Goal: Navigation & Orientation: Understand site structure

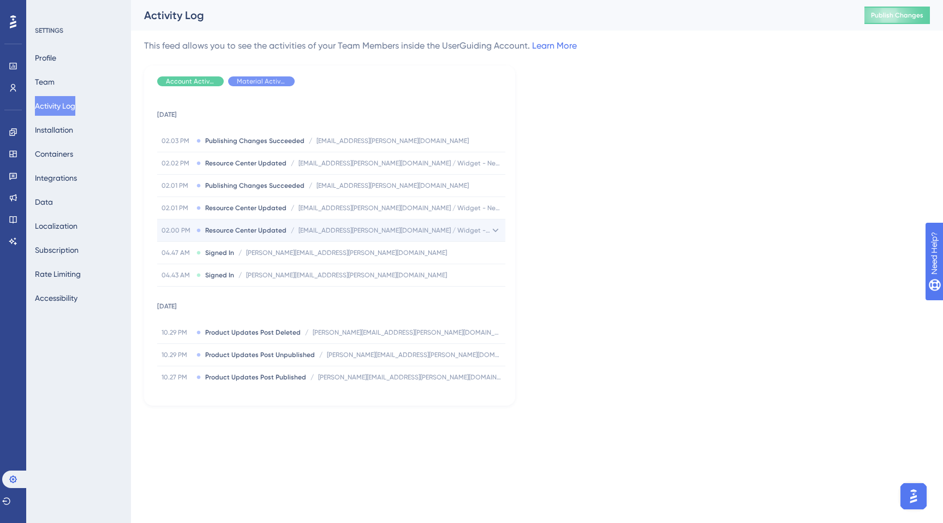
click at [379, 225] on div "02.00 PM Resource Center Updated / rithu.mathew@data-axle.com / Widget - New Fr…" at bounding box center [331, 230] width 348 height 22
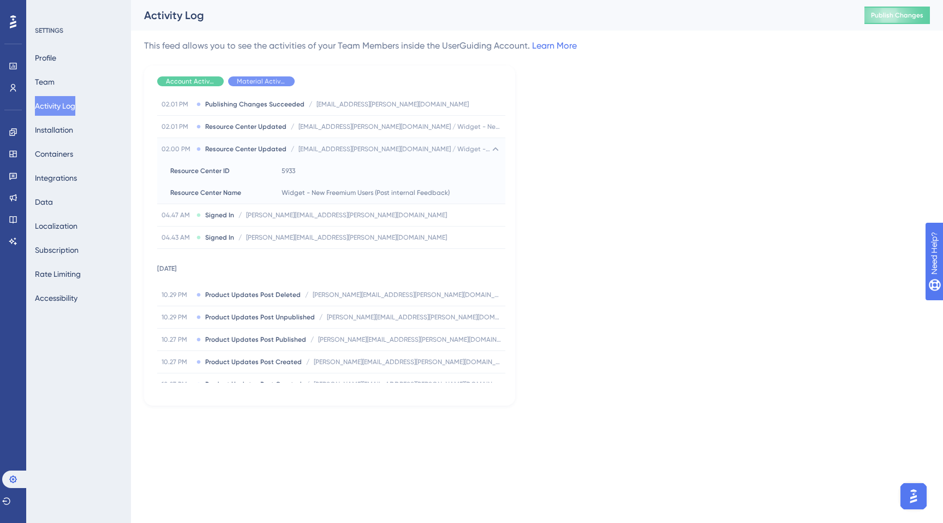
scroll to position [82, 0]
click at [258, 291] on span "Product Updates Post Deleted" at bounding box center [253, 294] width 96 height 9
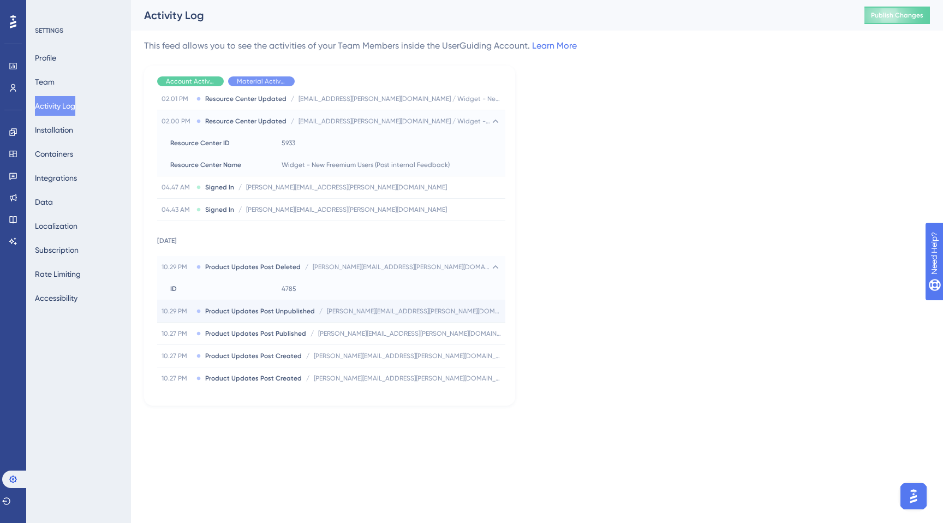
click at [289, 308] on span "Product Updates Post Unpublished" at bounding box center [260, 311] width 110 height 9
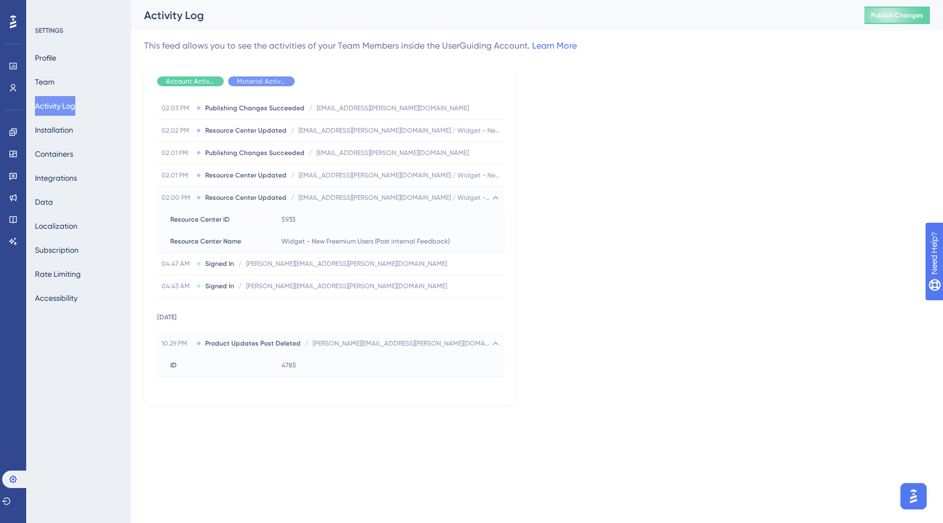
scroll to position [0, 0]
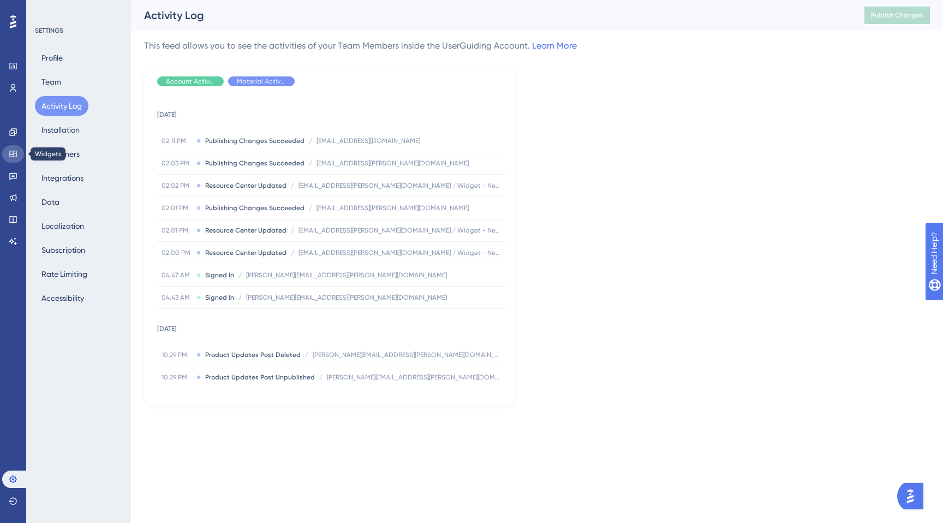
click at [11, 147] on link at bounding box center [13, 153] width 22 height 17
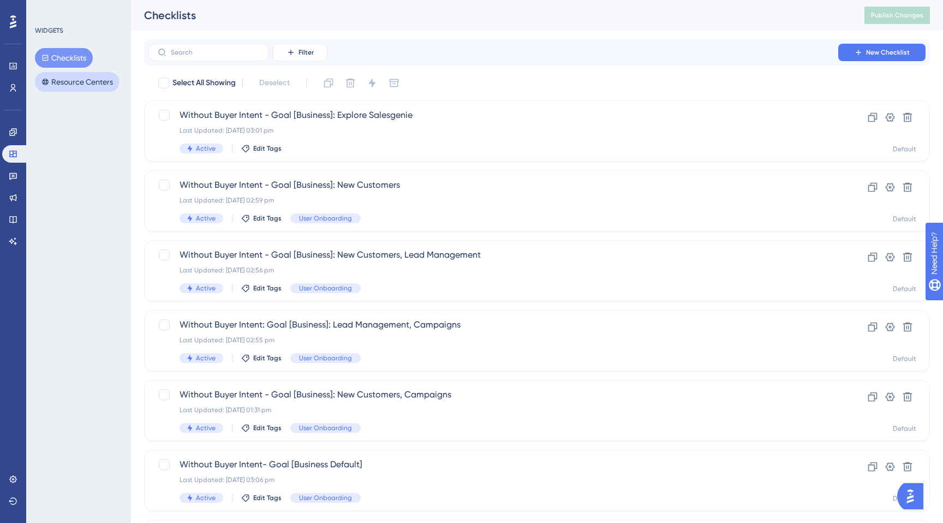
click at [58, 90] on button "Resource Centers" at bounding box center [77, 82] width 85 height 20
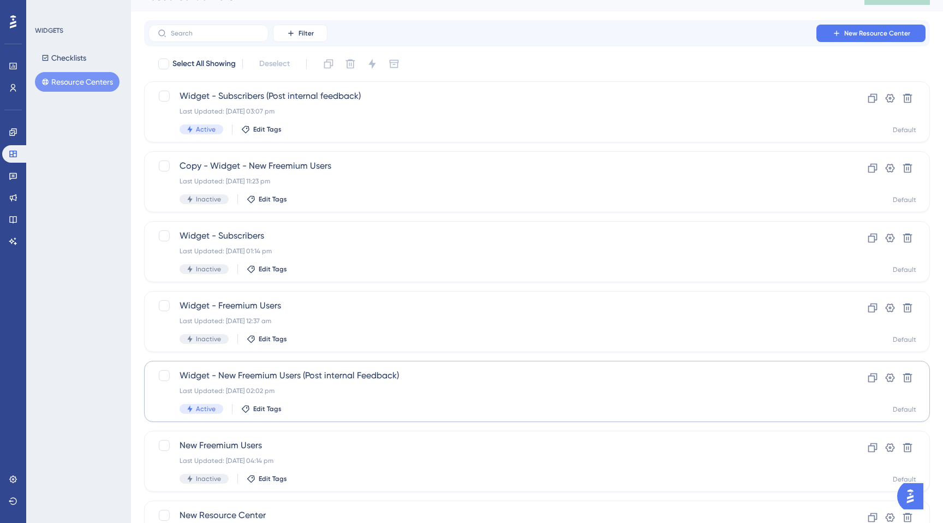
scroll to position [13, 0]
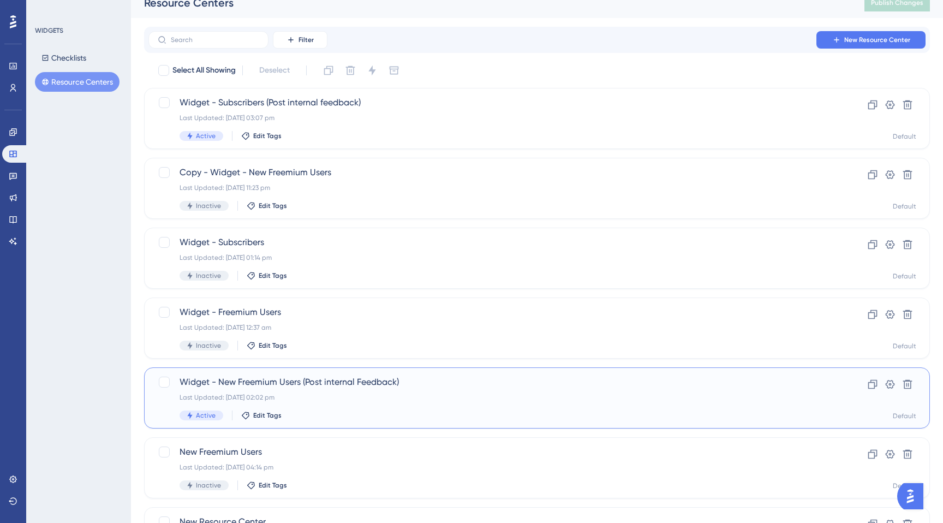
click at [308, 387] on span "Widget - New Freemium Users (Post internal Feedback)" at bounding box center [494, 382] width 628 height 13
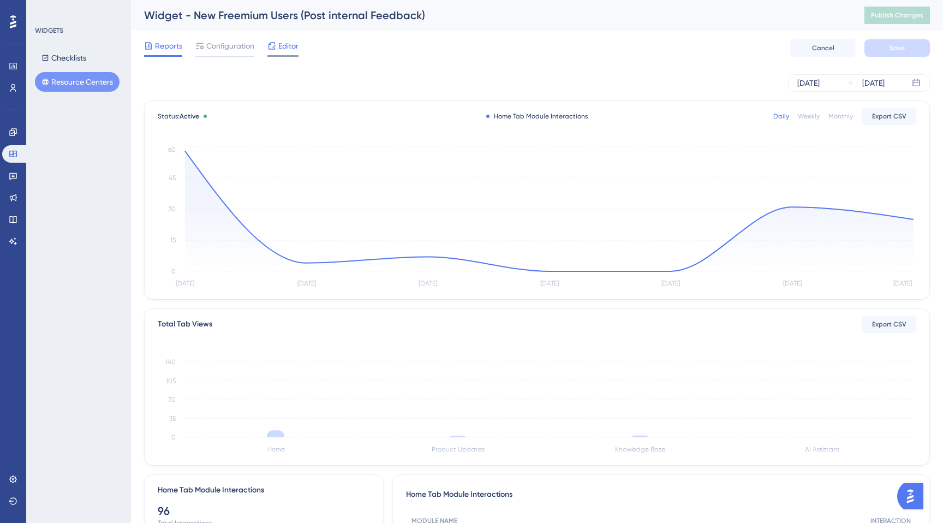
click at [275, 50] on div at bounding box center [272, 45] width 9 height 13
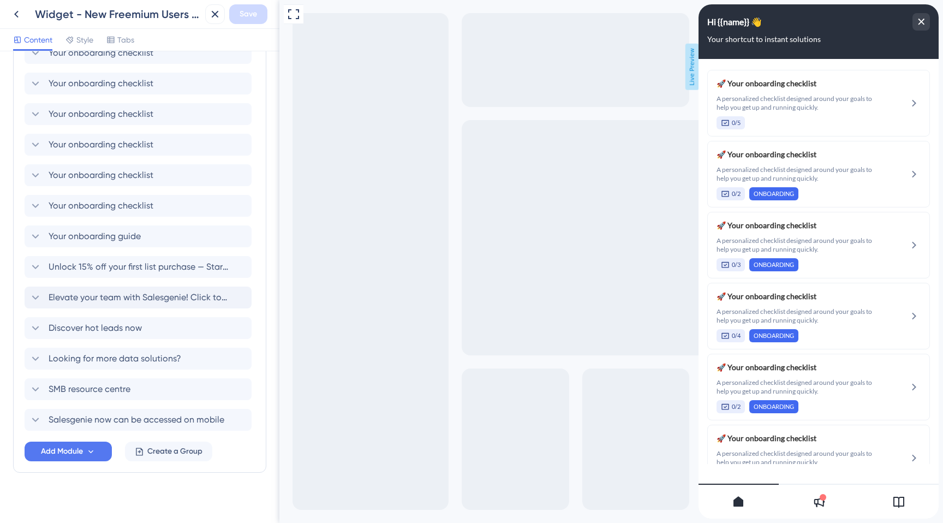
scroll to position [482, 0]
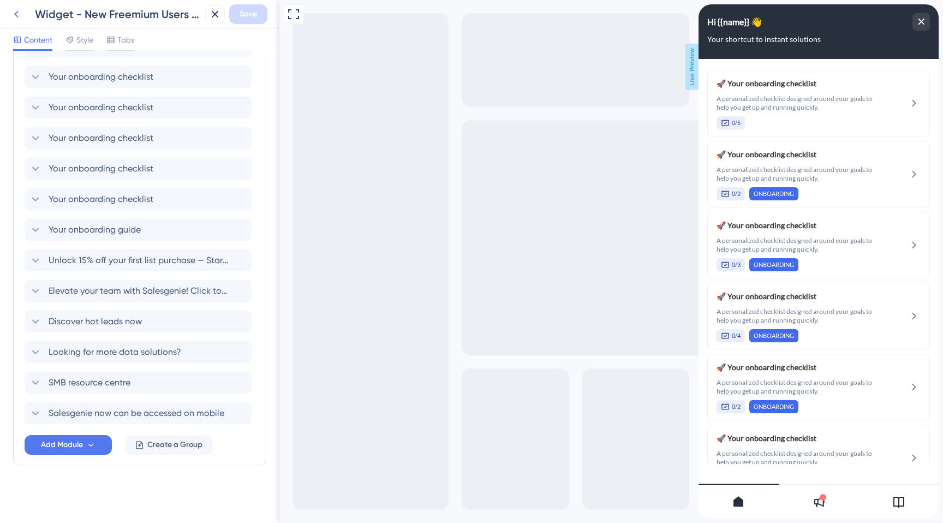
click at [19, 16] on icon at bounding box center [16, 14] width 13 height 13
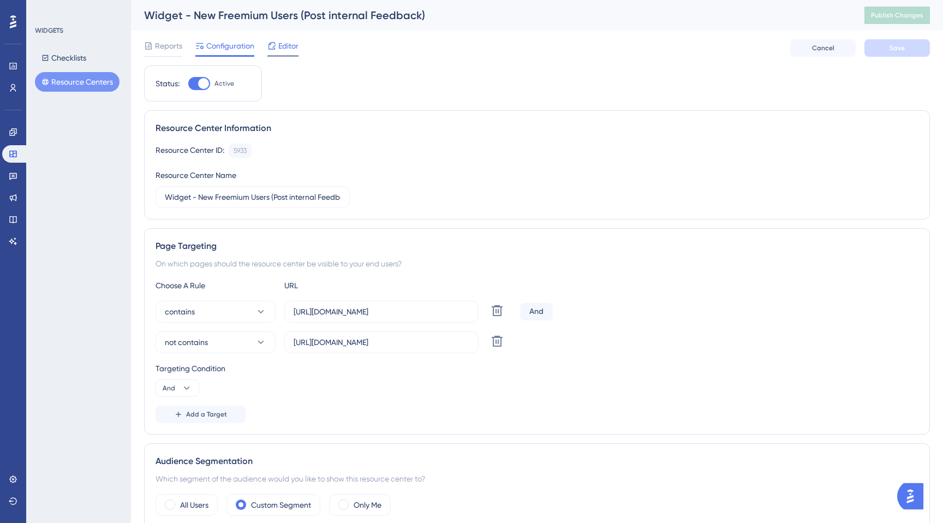
click at [286, 52] on span "Editor" at bounding box center [288, 45] width 20 height 13
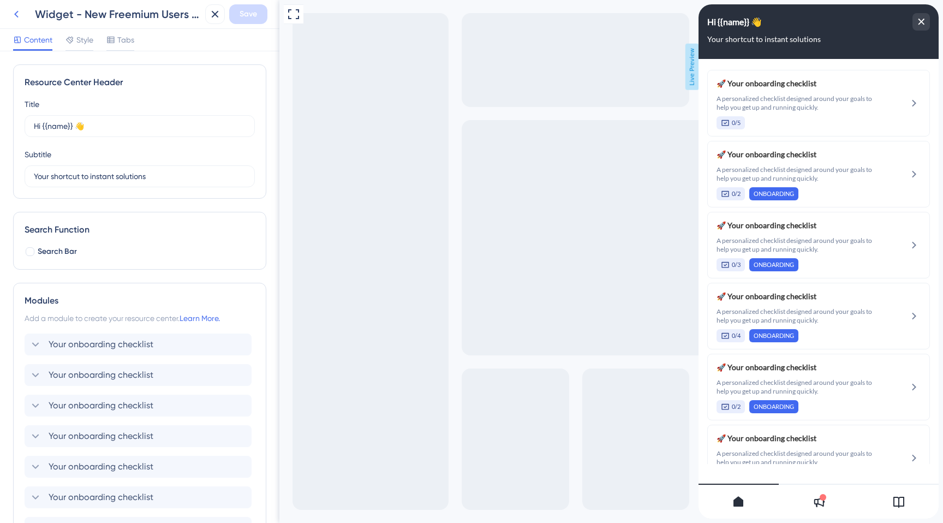
click at [13, 15] on icon at bounding box center [16, 14] width 13 height 13
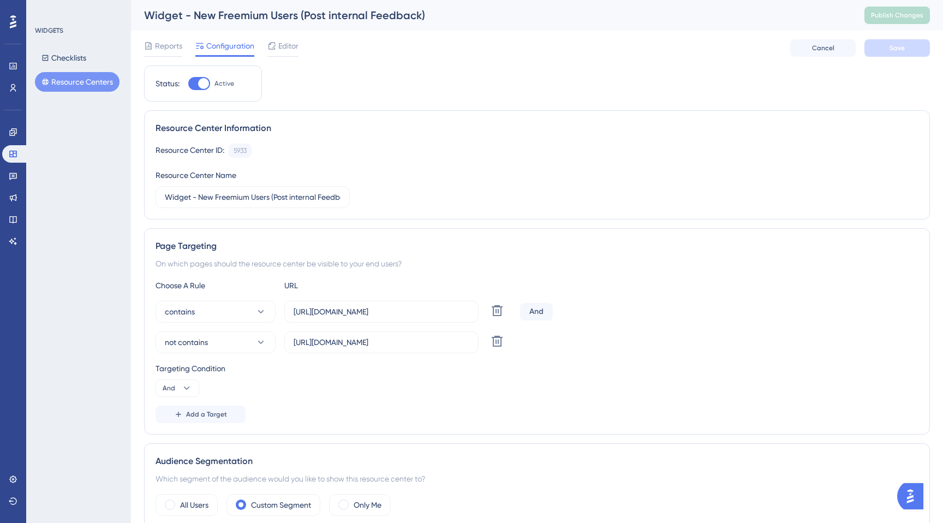
click at [82, 80] on button "Resource Centers" at bounding box center [77, 82] width 85 height 20
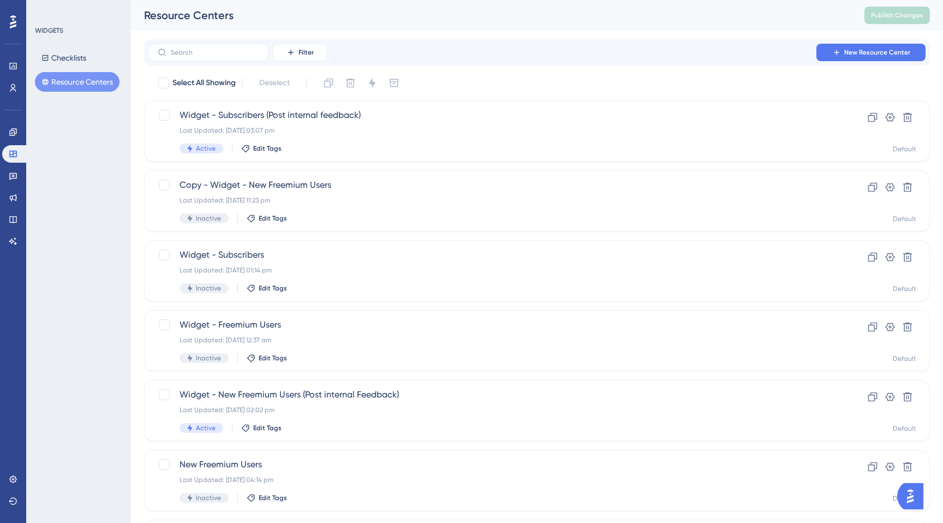
click at [200, 41] on div "Filter New Resource Center" at bounding box center [537, 52] width 786 height 26
click at [200, 43] on div "Filter New Resource Center" at bounding box center [537, 52] width 786 height 26
click at [201, 49] on input "text" at bounding box center [215, 53] width 88 height 8
type input "q"
checkbox input "true"
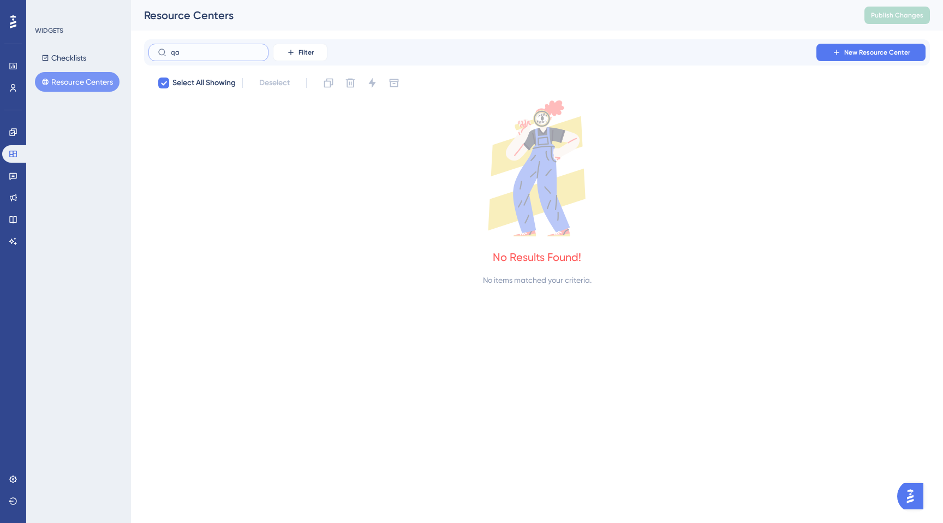
type input "q"
checkbox input "false"
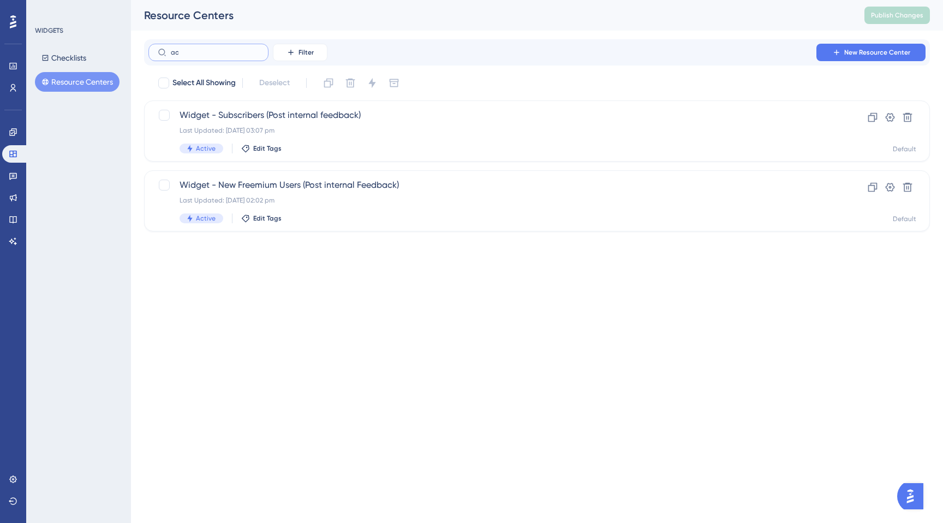
type input "act"
checkbox input "true"
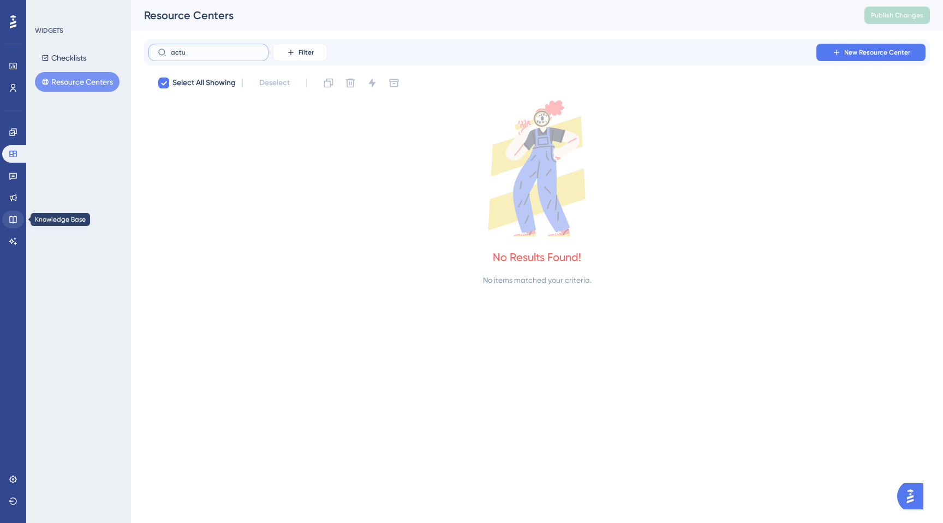
type input "actu"
click at [14, 219] on icon at bounding box center [13, 219] width 9 height 9
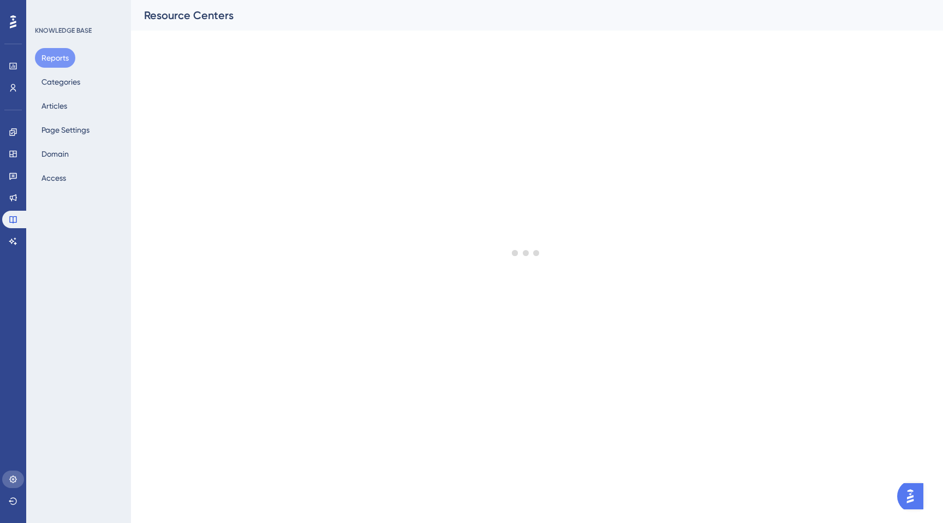
click at [12, 478] on icon at bounding box center [13, 479] width 9 height 9
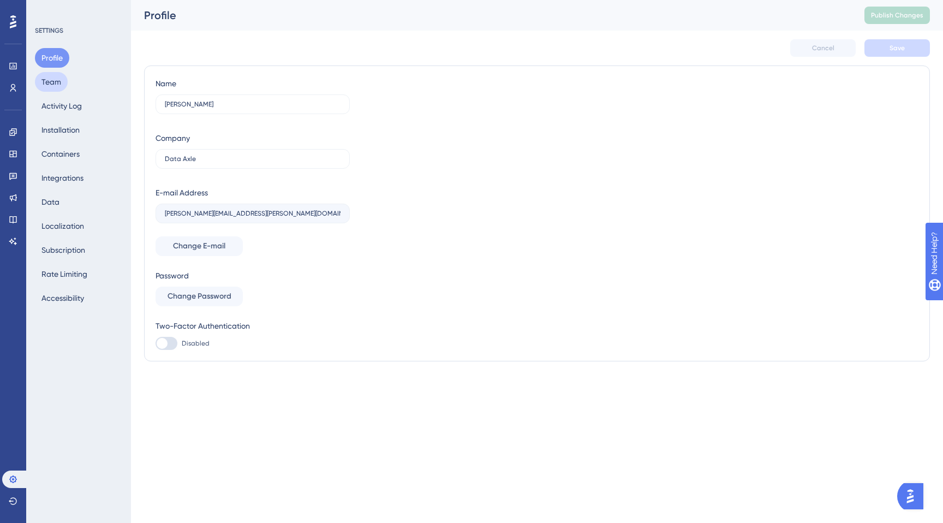
click at [66, 81] on button "Team" at bounding box center [51, 82] width 33 height 20
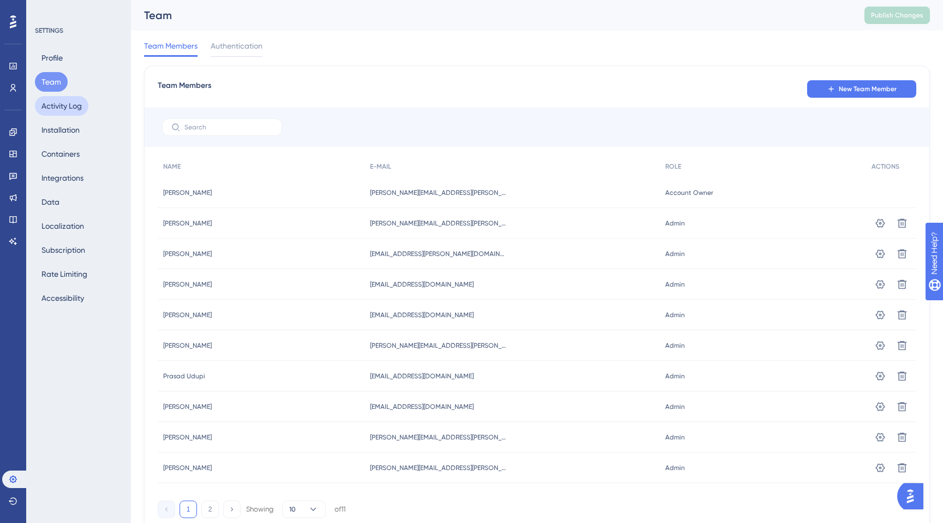
click at [66, 101] on button "Activity Log" at bounding box center [62, 106] width 54 height 20
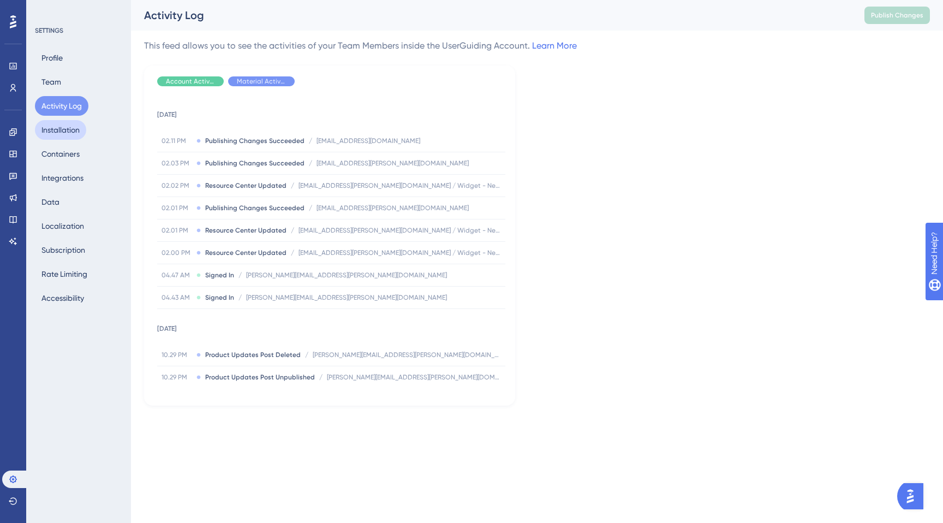
click at [69, 132] on button "Installation" at bounding box center [60, 130] width 51 height 20
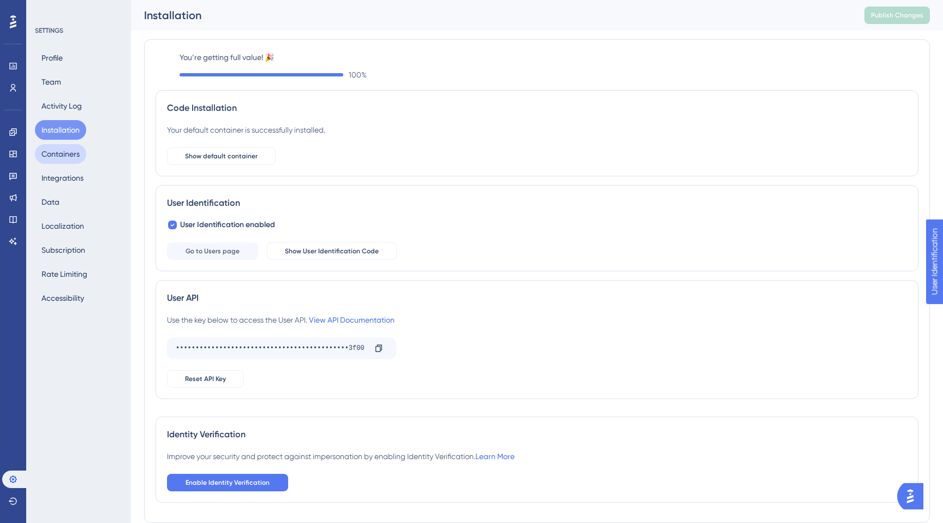
click at [63, 160] on button "Containers" at bounding box center [60, 154] width 51 height 20
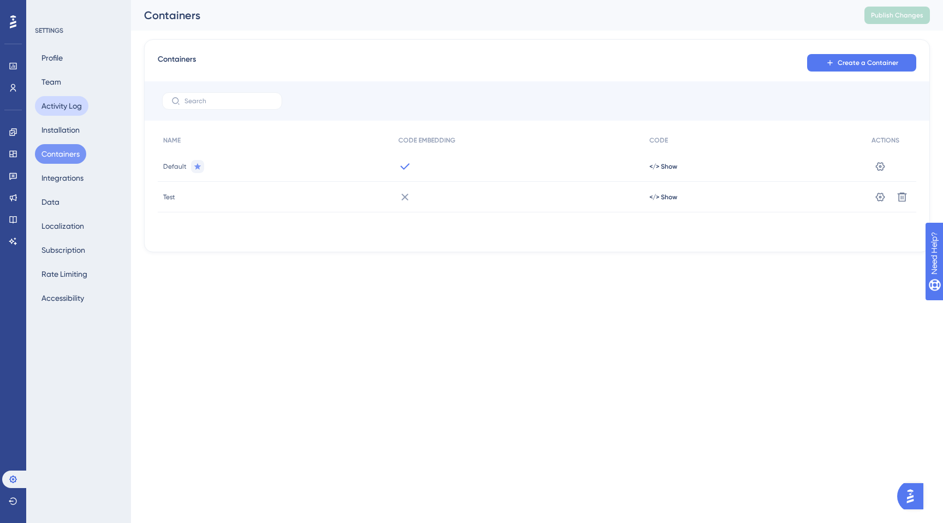
click at [62, 113] on button "Activity Log" at bounding box center [62, 106] width 54 height 20
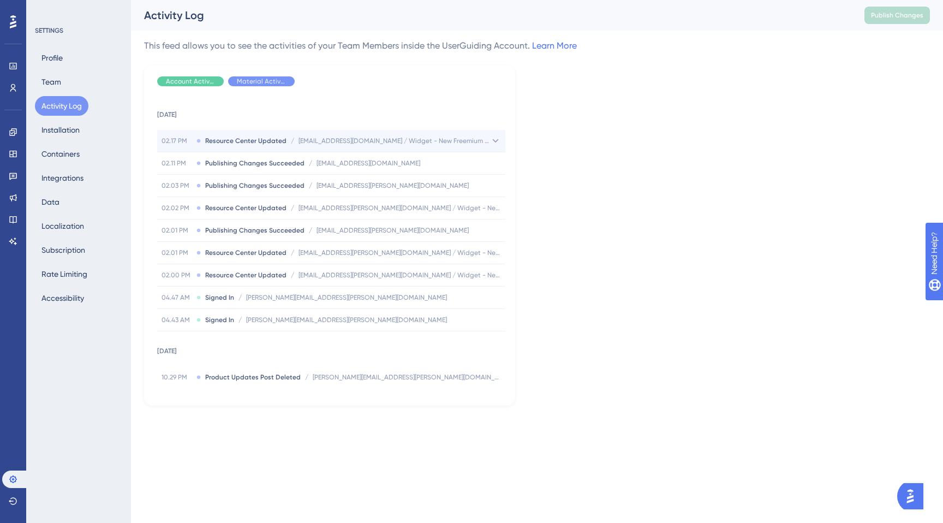
click at [473, 135] on div "02.17 PM Resource Center Updated / gaurav.dixit@data-axle.com / Widget - New Fr…" at bounding box center [331, 141] width 348 height 22
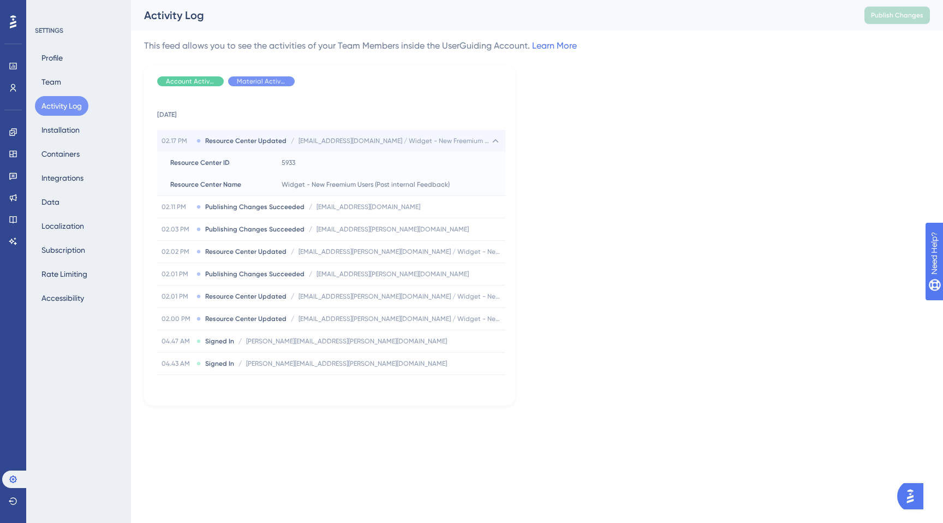
click at [490, 141] on icon at bounding box center [495, 140] width 11 height 11
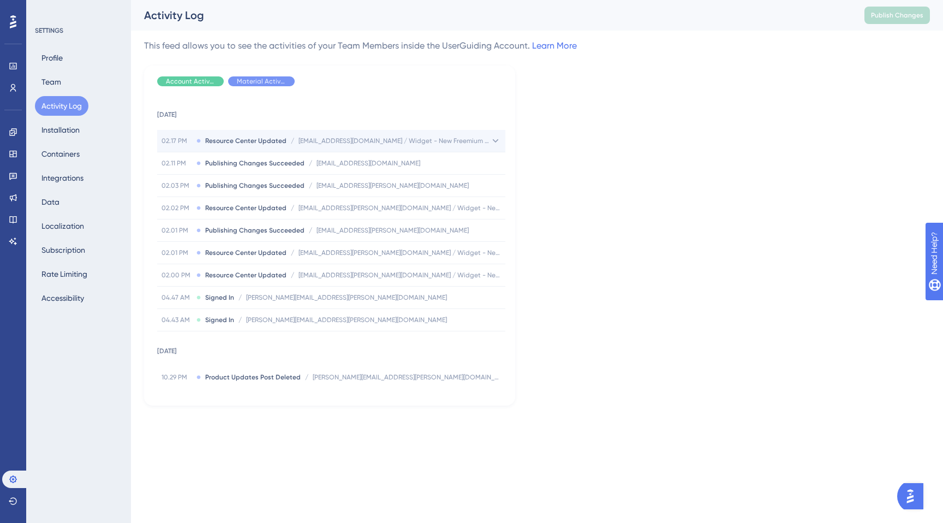
click at [490, 141] on icon at bounding box center [495, 140] width 11 height 11
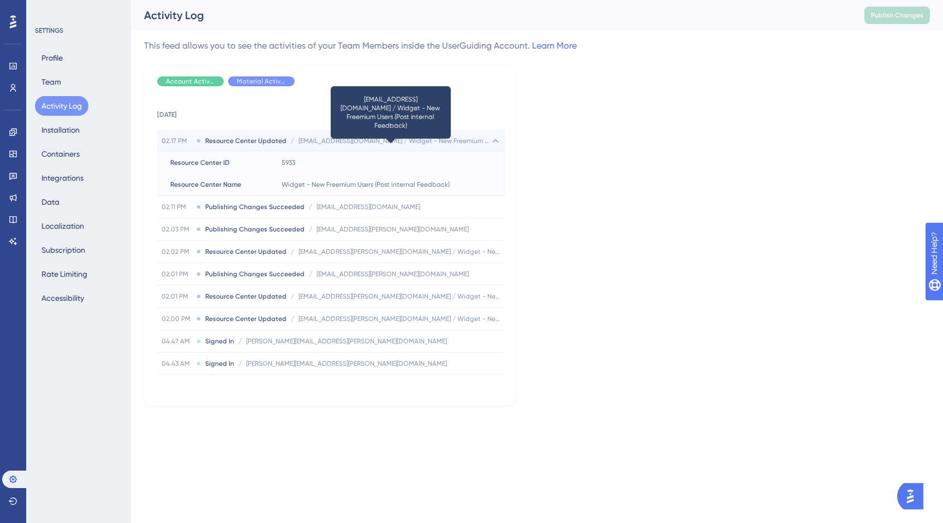
click at [416, 144] on span "[EMAIL_ADDRESS][DOMAIN_NAME] / Widget - New Freemium Users (Post internal Feedb…" at bounding box center [395, 140] width 192 height 9
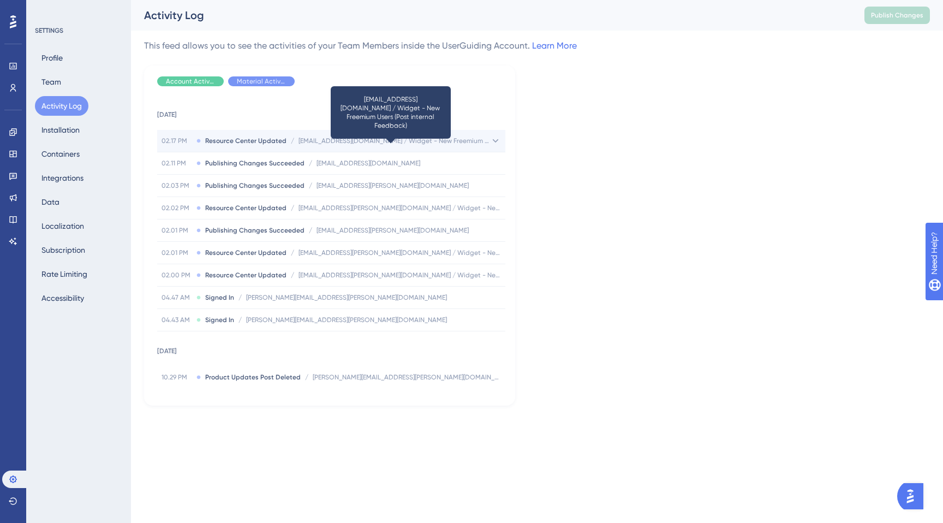
click at [416, 144] on span "[EMAIL_ADDRESS][DOMAIN_NAME] / Widget - New Freemium Users (Post internal Feedb…" at bounding box center [395, 140] width 192 height 9
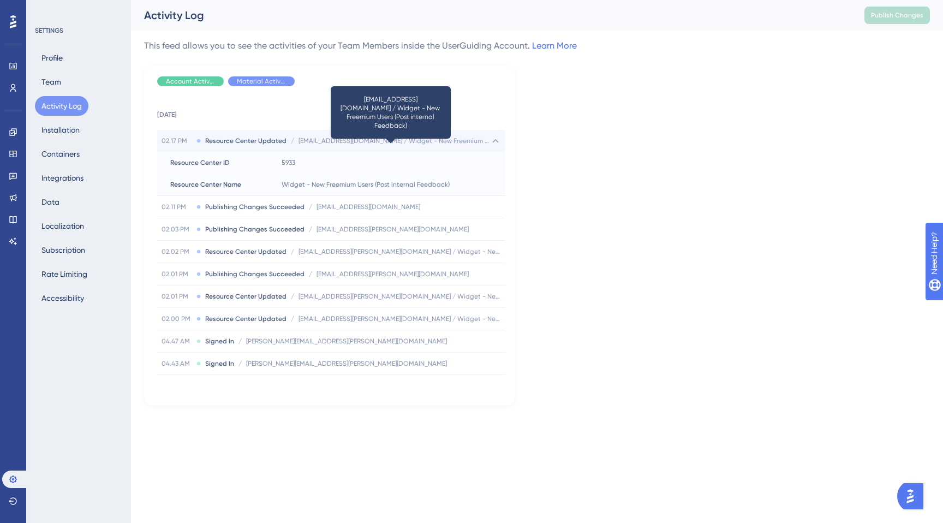
click at [376, 139] on span "[EMAIL_ADDRESS][DOMAIN_NAME] / Widget - New Freemium Users (Post internal Feedb…" at bounding box center [395, 140] width 192 height 9
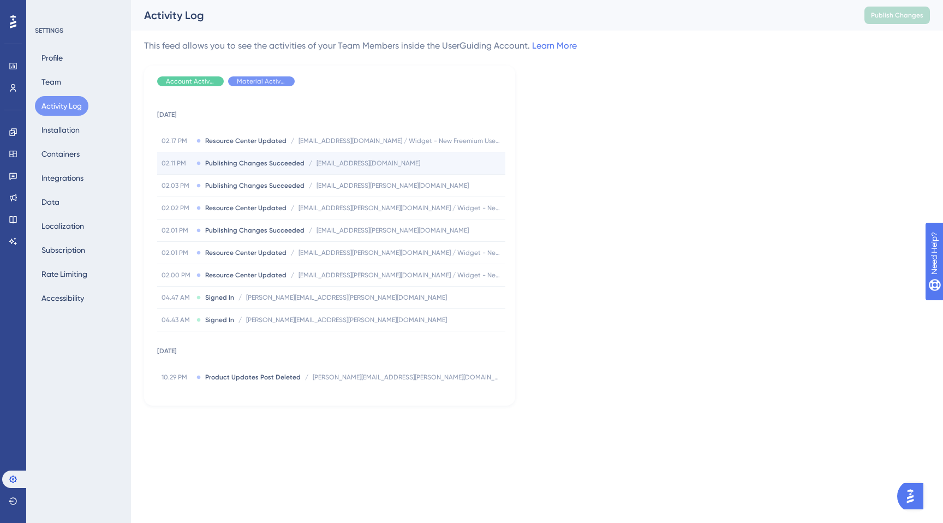
click at [379, 169] on div "02.11 PM Publishing Changes Succeeded / gaurav.dixit@data-axle.com gaurav.dixit…" at bounding box center [331, 163] width 348 height 22
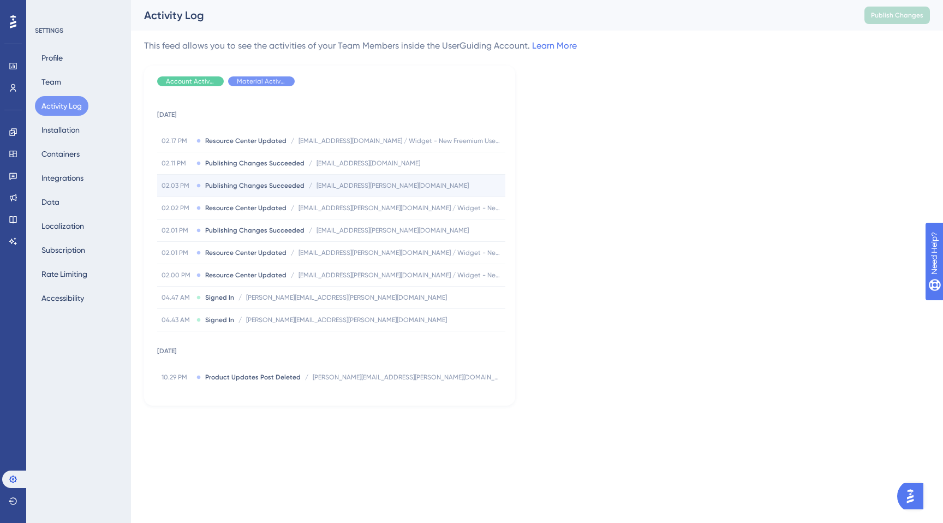
click at [379, 187] on span "[EMAIL_ADDRESS][PERSON_NAME][DOMAIN_NAME]" at bounding box center [393, 185] width 152 height 9
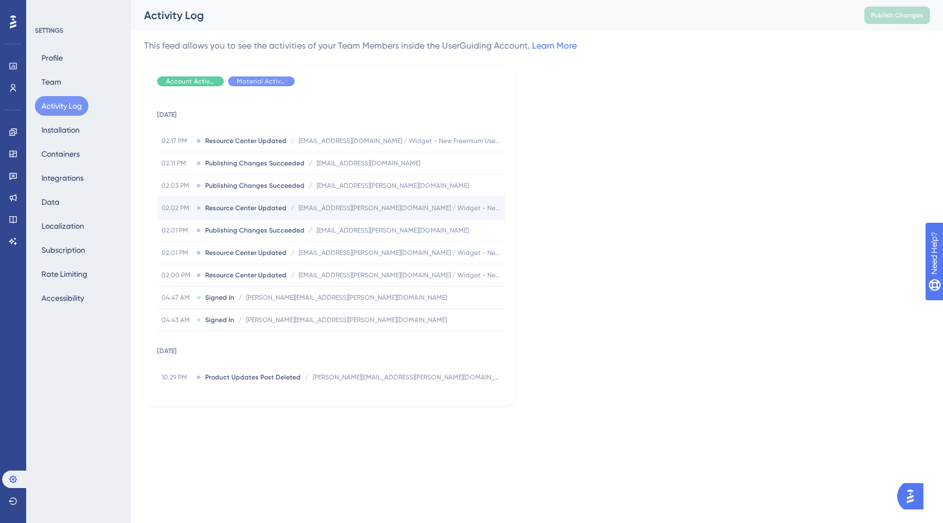
click at [371, 210] on span "[EMAIL_ADDRESS][PERSON_NAME][DOMAIN_NAME] / Widget - New Freemium Users (Post i…" at bounding box center [400, 208] width 203 height 9
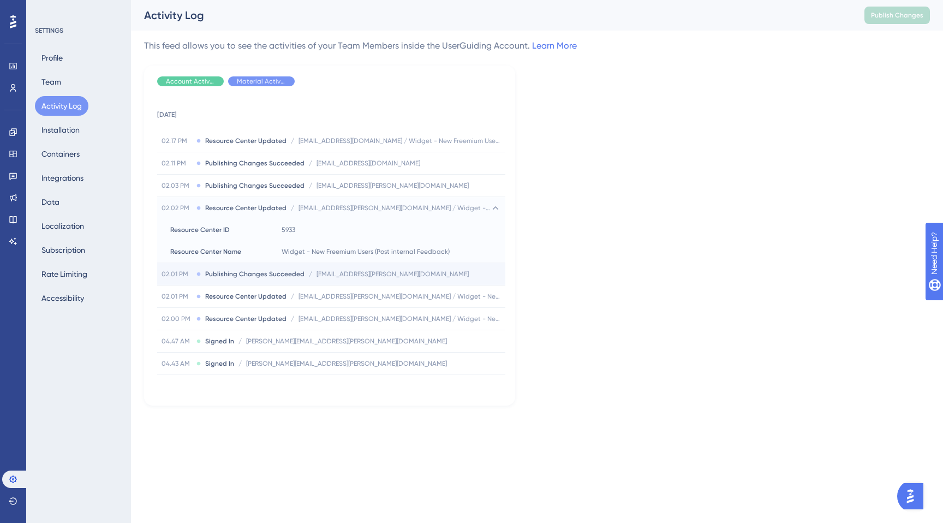
click at [346, 267] on div "02.01 PM Publishing Changes Succeeded / rithu.mathew@data-axle.com rithu.mathew…" at bounding box center [331, 274] width 348 height 22
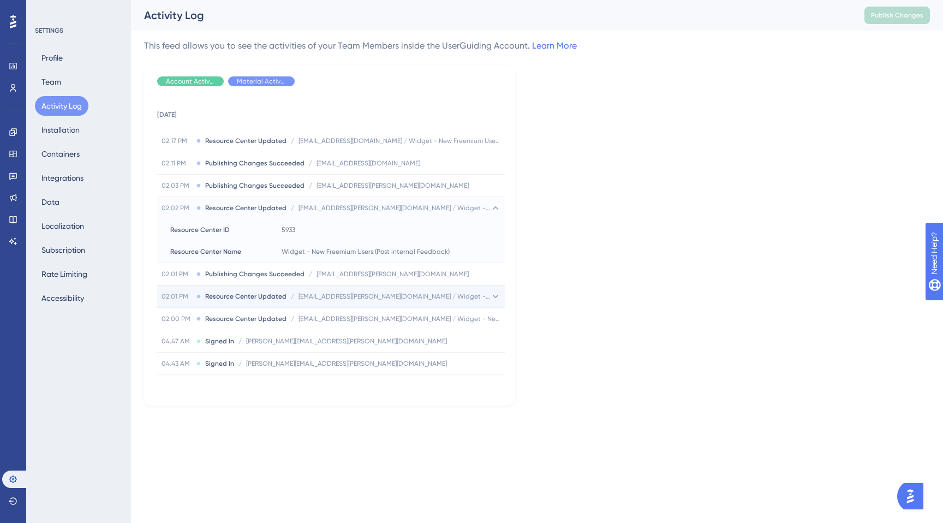
click at [331, 304] on div "02.01 PM Resource Center Updated / rithu.mathew@data-axle.com / Widget - New Fr…" at bounding box center [331, 297] width 348 height 22
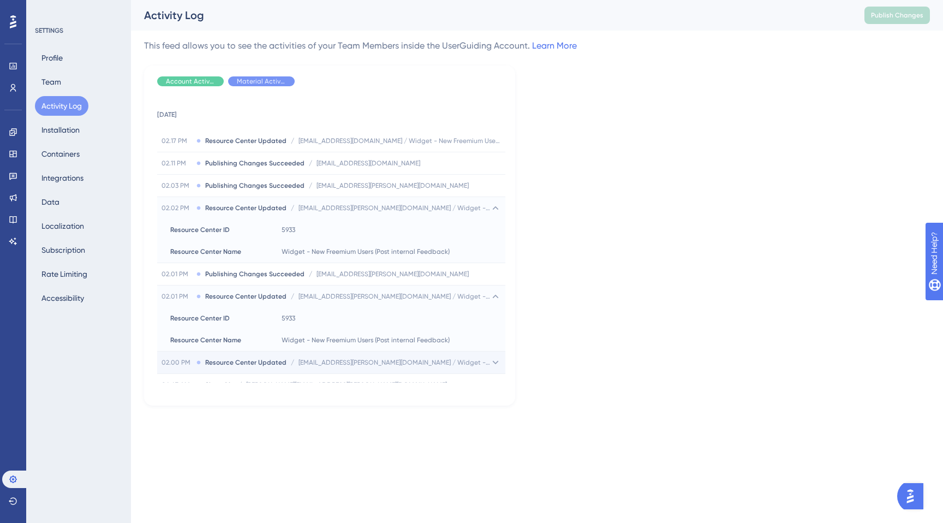
click at [325, 357] on div "02.00 PM Resource Center Updated / rithu.mathew@data-axle.com / Widget - New Fr…" at bounding box center [331, 363] width 348 height 22
click at [76, 293] on button "Accessibility" at bounding box center [63, 298] width 56 height 20
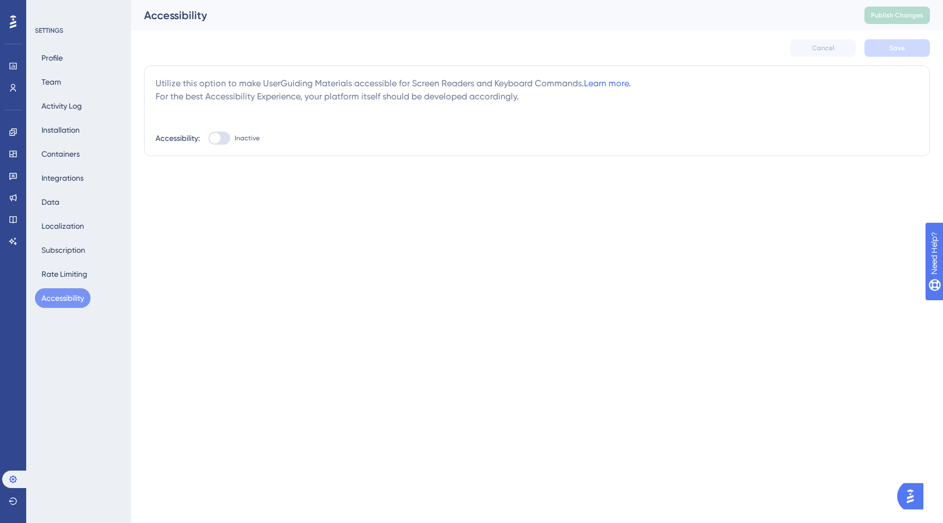
click at [67, 205] on div "Profile Team Activity Log Installation Containers Integrations Data Localizatio…" at bounding box center [79, 178] width 88 height 260
click at [62, 201] on button "Data" at bounding box center [50, 202] width 31 height 20
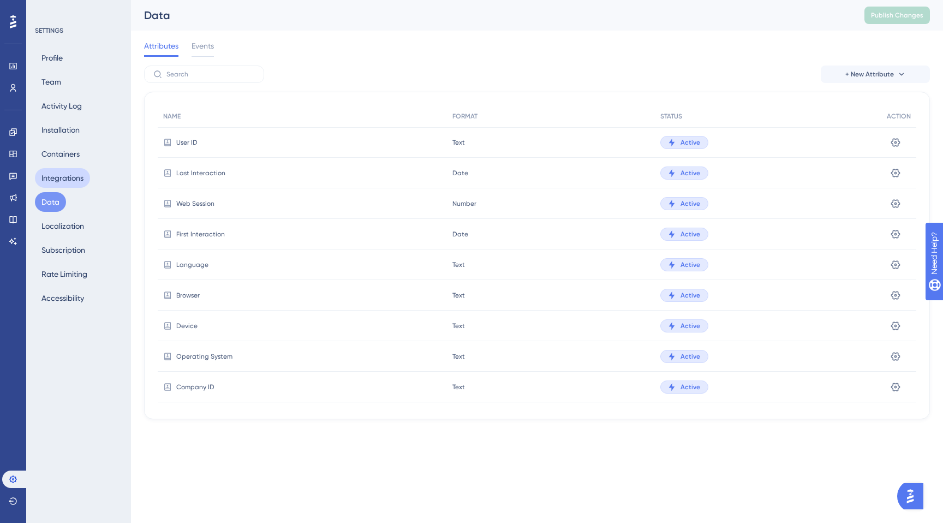
click at [66, 174] on button "Integrations" at bounding box center [62, 178] width 55 height 20
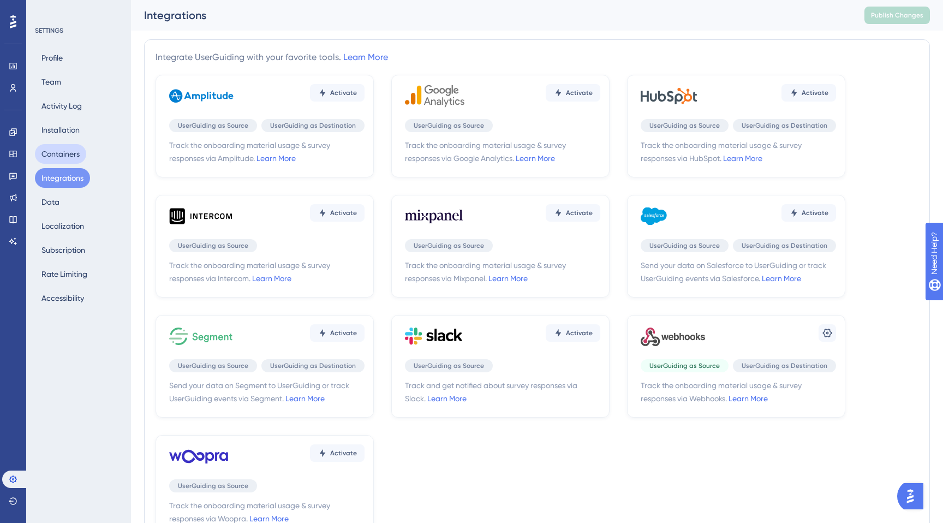
click at [67, 146] on button "Containers" at bounding box center [60, 154] width 51 height 20
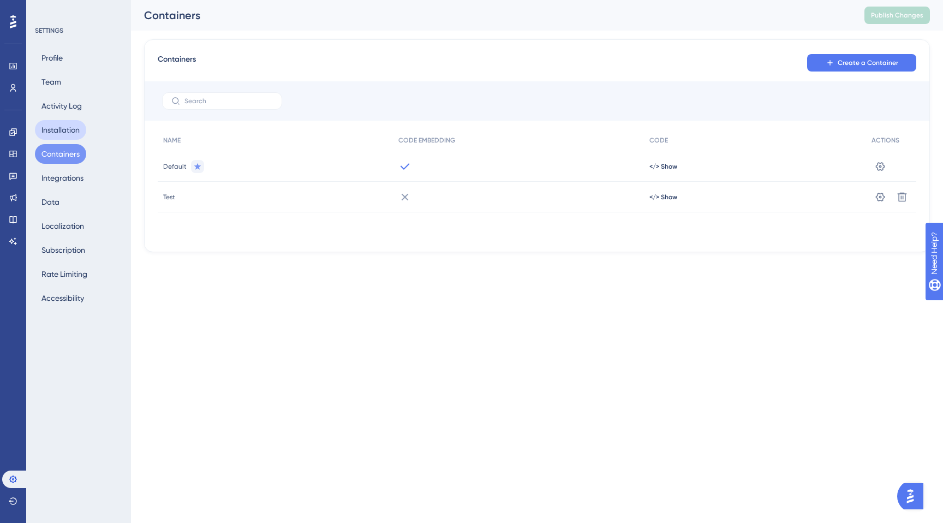
click at [60, 122] on button "Installation" at bounding box center [60, 130] width 51 height 20
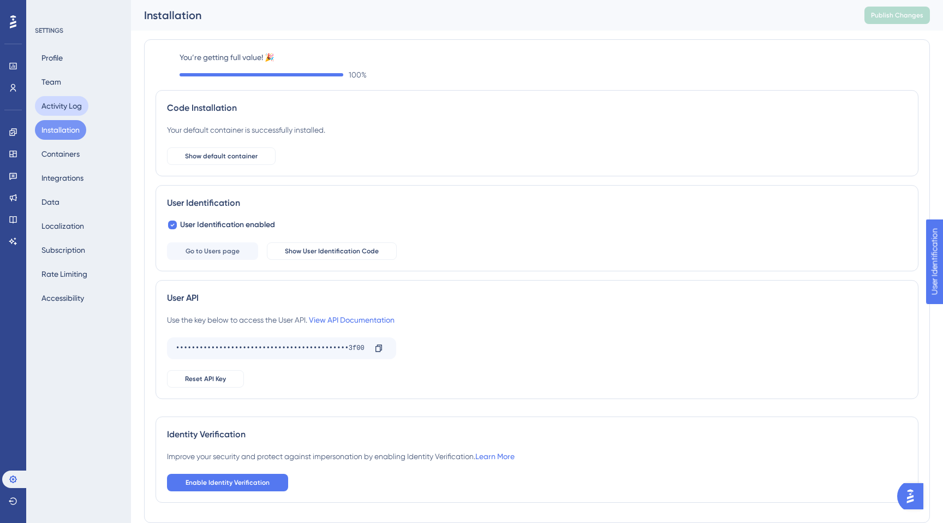
click at [60, 109] on button "Activity Log" at bounding box center [62, 106] width 54 height 20
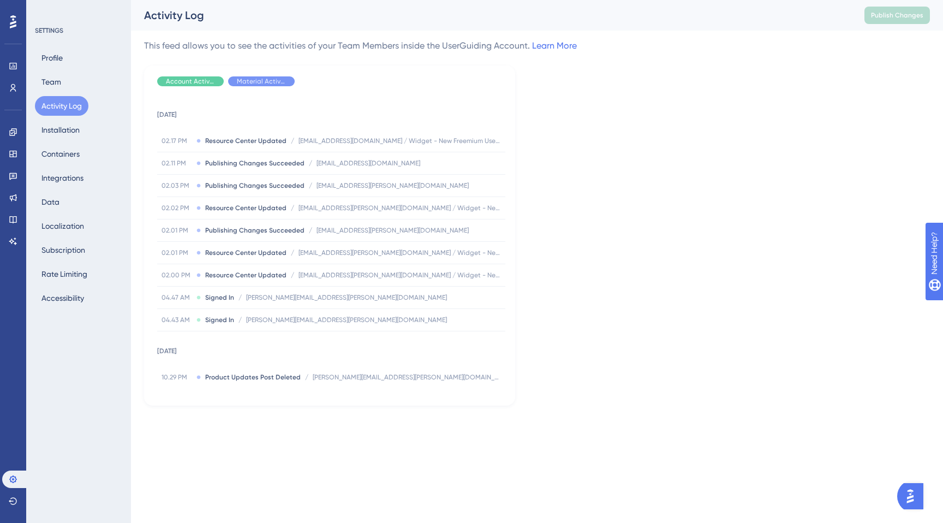
click at [68, 84] on div "Profile Team Activity Log Installation Containers Integrations Data Localizatio…" at bounding box center [79, 178] width 88 height 260
click at [59, 82] on button "Team" at bounding box center [51, 82] width 33 height 20
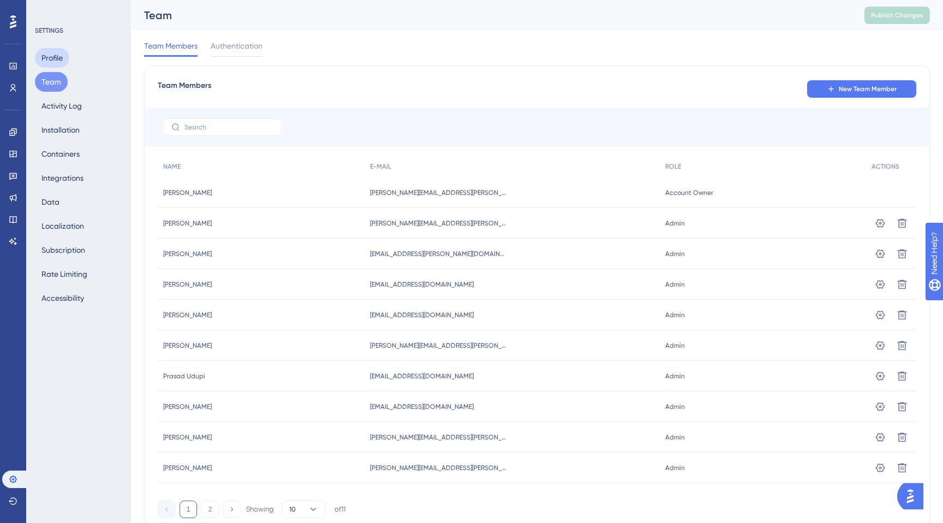
click at [56, 51] on button "Profile" at bounding box center [52, 58] width 34 height 20
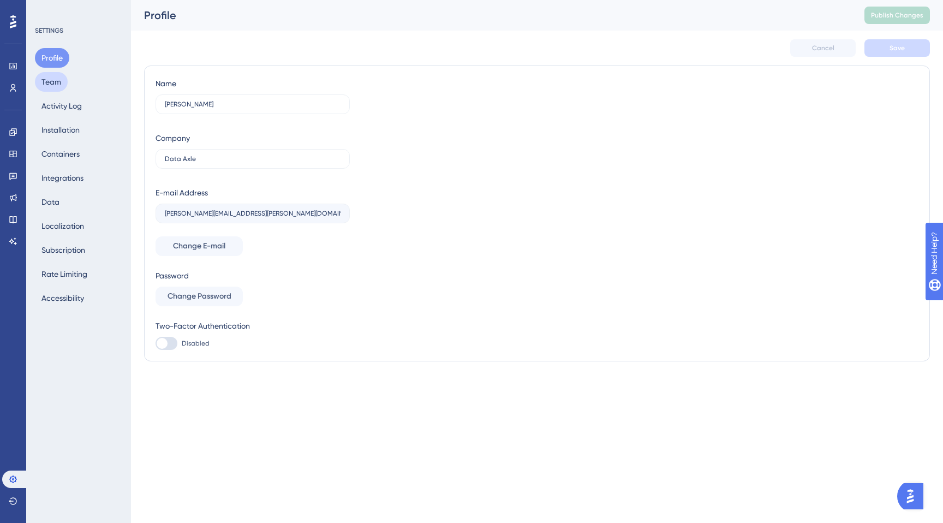
click at [57, 81] on button "Team" at bounding box center [51, 82] width 33 height 20
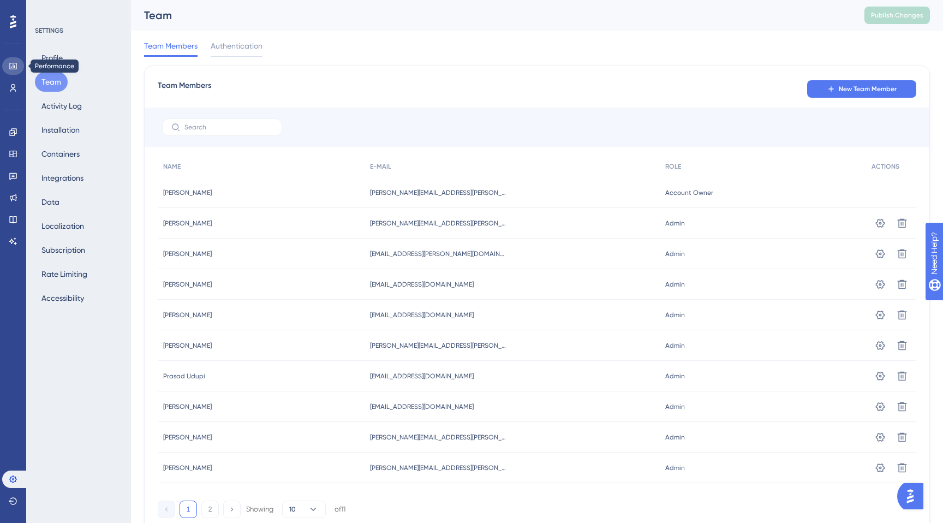
click at [17, 64] on icon at bounding box center [13, 66] width 9 height 9
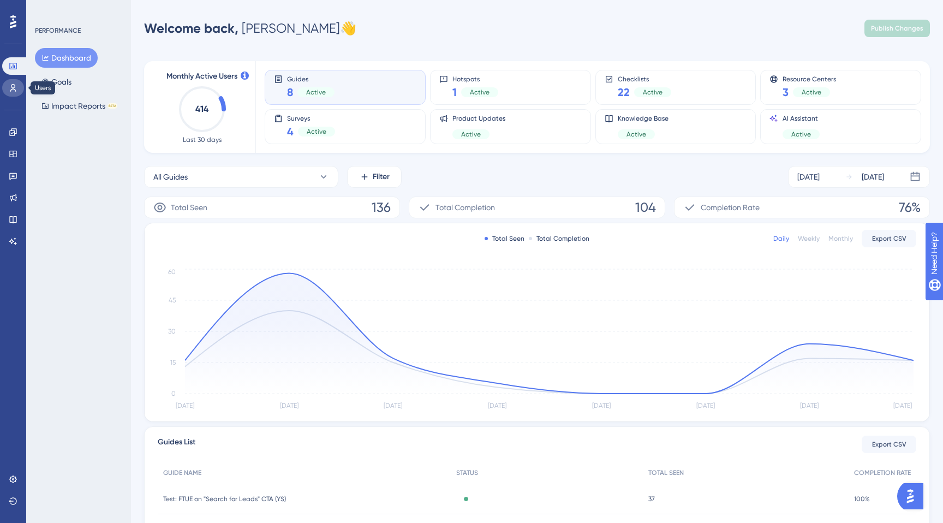
click at [11, 96] on link at bounding box center [13, 87] width 22 height 17
